Goal: Task Accomplishment & Management: Use online tool/utility

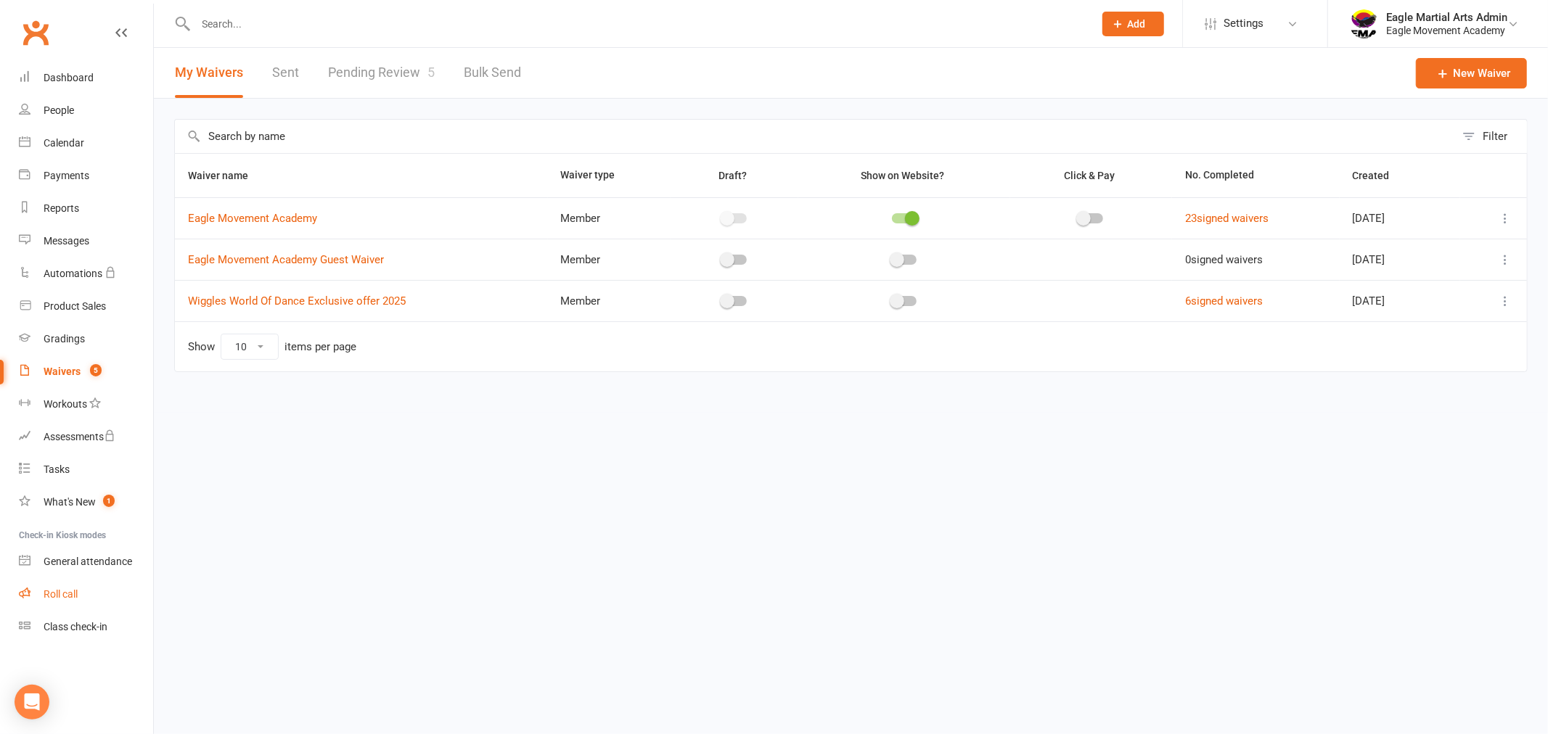
click at [65, 596] on div "Roll call" at bounding box center [61, 594] width 34 height 12
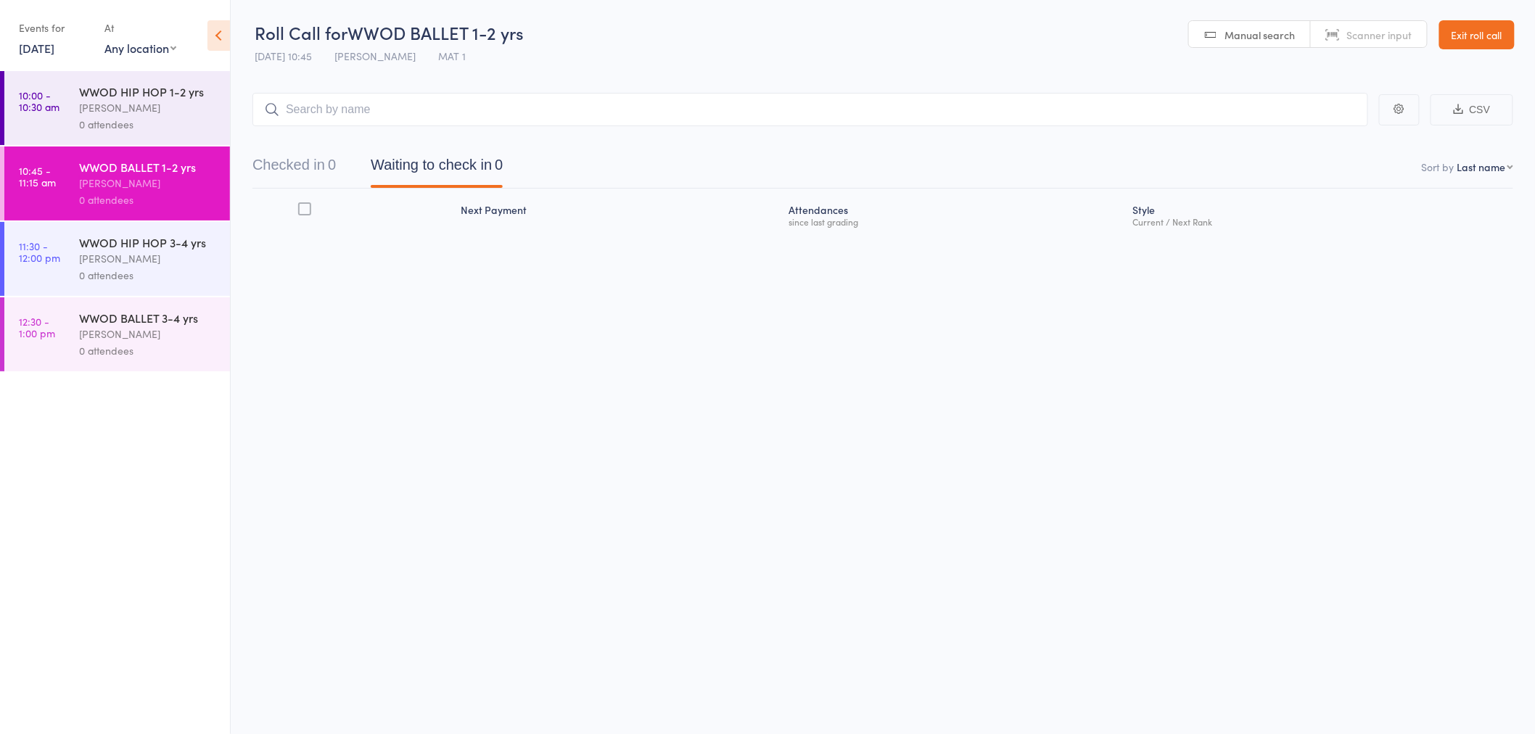
click at [181, 112] on div "Alex Tse" at bounding box center [148, 107] width 139 height 17
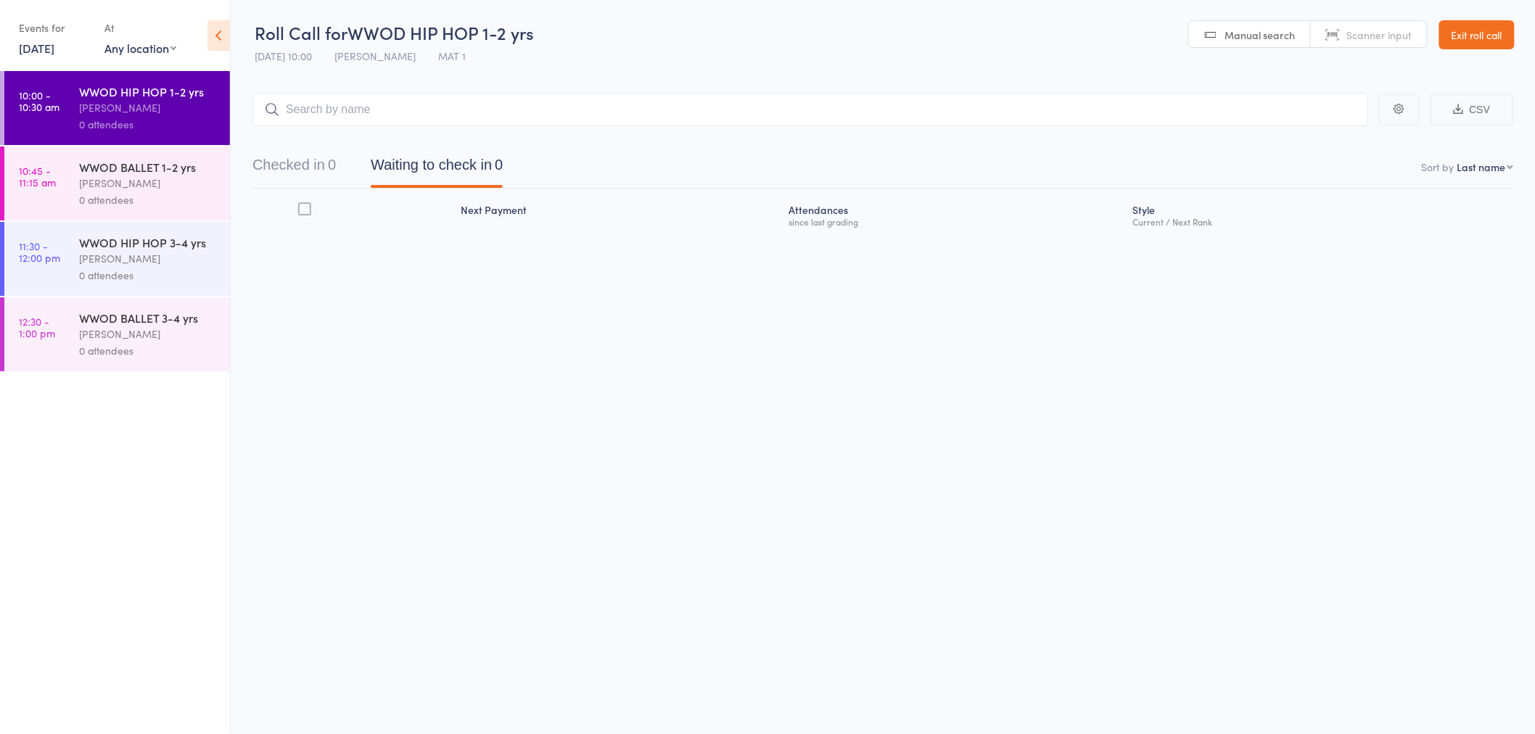
click at [399, 115] on input "search" at bounding box center [811, 109] width 1116 height 33
type input "coco"
click at [376, 139] on div "Coco Rae Drop in" at bounding box center [810, 139] width 1115 height 33
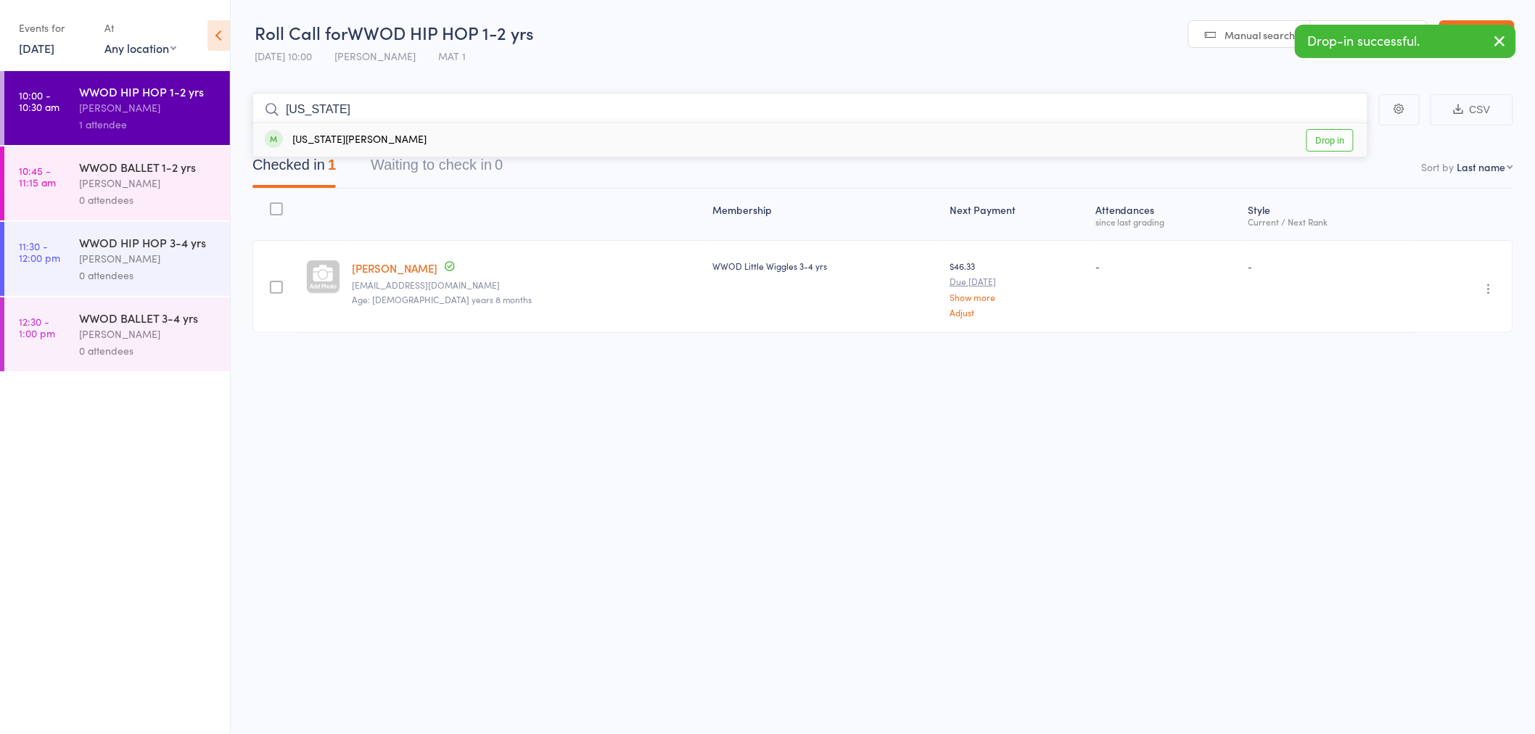
type input "georgia"
click at [376, 139] on div "Georgia McCorrison" at bounding box center [346, 140] width 162 height 17
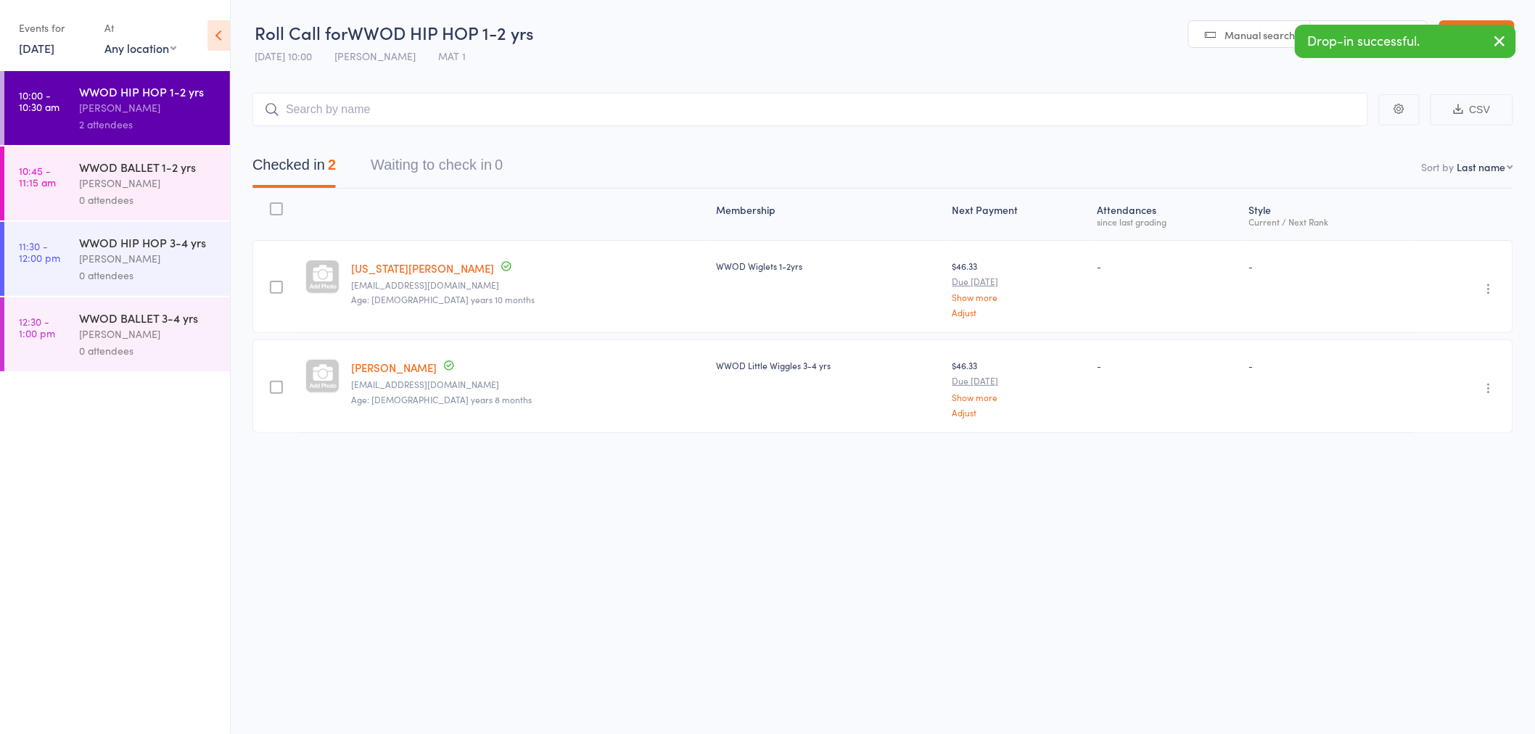
click at [1507, 38] on icon "button" at bounding box center [1500, 41] width 17 height 18
